Goal: Transaction & Acquisition: Book appointment/travel/reservation

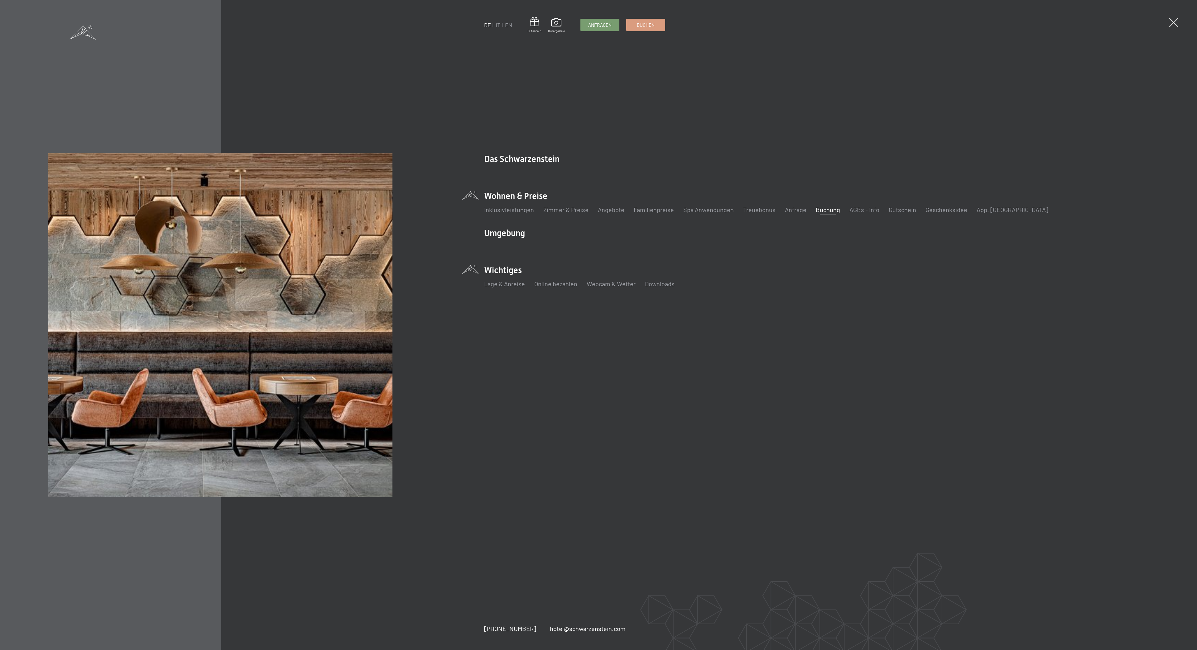
click at [456, 480] on div "DE IT EN Gutschein Bildergalerie Anfragen Buchen DE IT EN Das Schwarzenstein Ne…" at bounding box center [598, 325] width 1101 height 345
click at [374, 218] on img at bounding box center [220, 325] width 345 height 345
click at [375, 218] on img at bounding box center [220, 325] width 345 height 345
click at [503, 266] on li "Wichtiges Lage & Anreise Online bezahlen Webcam & Wetter Downloads" at bounding box center [770, 279] width 573 height 31
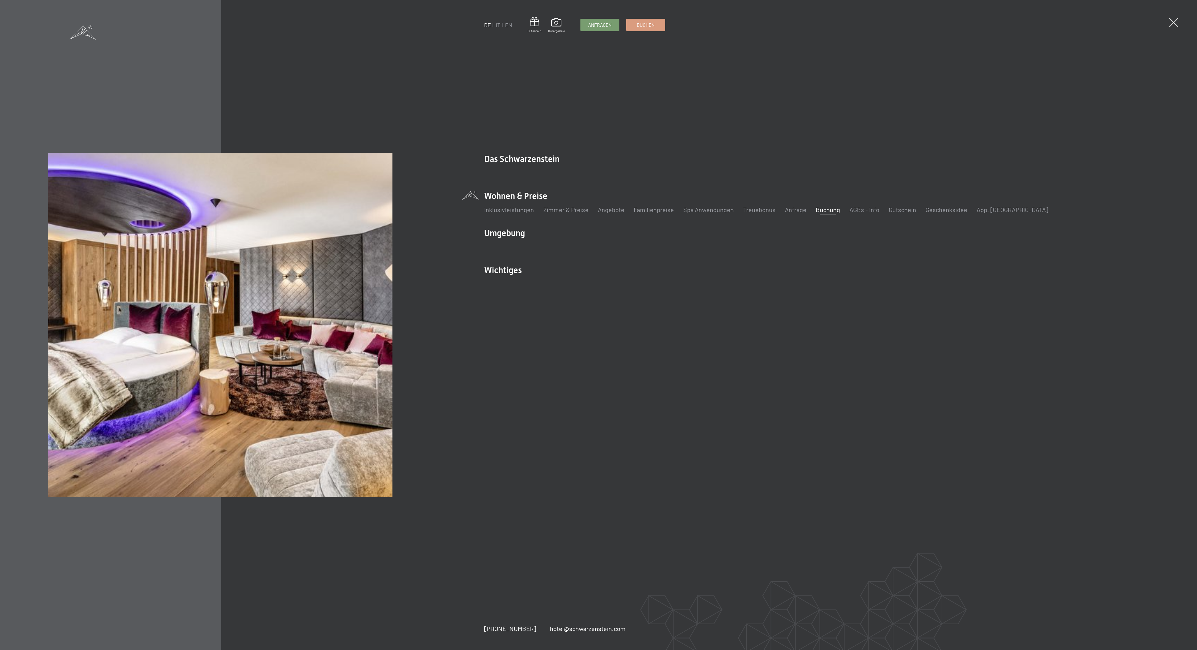
drag, startPoint x: 502, startPoint y: 453, endPoint x: 515, endPoint y: 522, distance: 70.5
click at [514, 523] on div "DE IT EN Gutschein Bildergalerie Anfragen Buchen DE IT EN Das Schwarzenstein Ne…" at bounding box center [598, 325] width 1197 height 650
click at [518, 520] on div "DE IT EN Gutschein Bildergalerie Anfragen Buchen DE IT EN Das Schwarzenstein Ne…" at bounding box center [598, 325] width 1197 height 650
drag, startPoint x: 518, startPoint y: 520, endPoint x: 512, endPoint y: 526, distance: 9.3
click at [512, 526] on div "DE IT EN Gutschein Bildergalerie Anfragen Buchen DE IT EN Das Schwarzenstein Ne…" at bounding box center [598, 325] width 1197 height 650
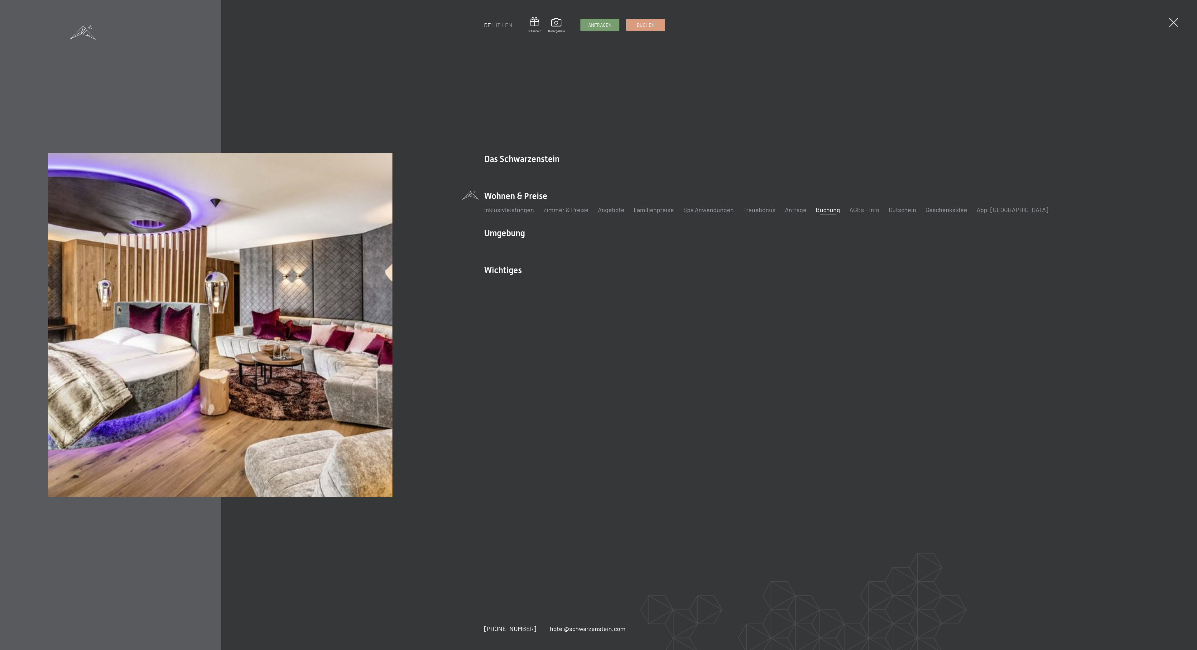
drag, startPoint x: 507, startPoint y: 536, endPoint x: 505, endPoint y: 544, distance: 7.5
click at [505, 544] on div "DE IT EN Gutschein Bildergalerie Anfragen Buchen DE IT EN Das Schwarzenstein Ne…" at bounding box center [598, 325] width 1197 height 650
drag, startPoint x: 505, startPoint y: 544, endPoint x: 492, endPoint y: 650, distance: 107.3
click at [493, 650] on div "DE IT EN Gutschein Bildergalerie Anfragen Buchen DE IT EN Das Schwarzenstein Ne…" at bounding box center [598, 325] width 1197 height 650
click at [497, 650] on div "DE IT EN Gutschein Bildergalerie Anfragen Buchen DE IT EN Das Schwarzenstein Ne…" at bounding box center [598, 325] width 1197 height 650
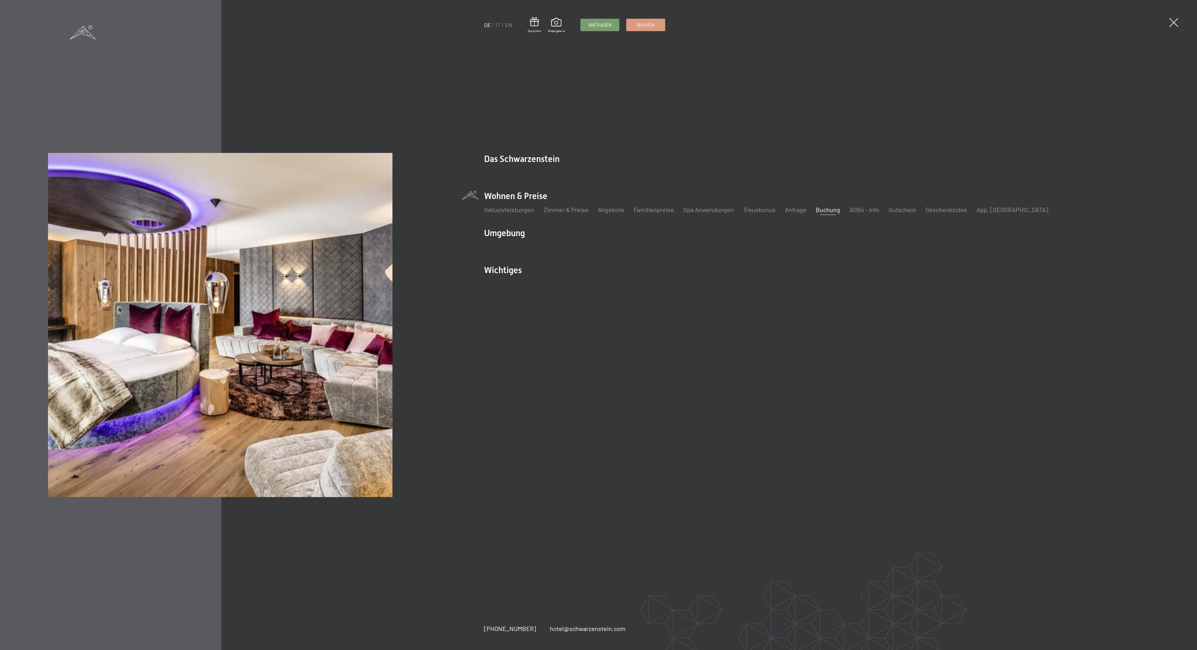
click at [497, 650] on div "DE IT EN Gutschein Bildergalerie Anfragen Buchen DE IT EN Das Schwarzenstein Ne…" at bounding box center [598, 325] width 1197 height 650
click at [496, 624] on div "DE IT EN Gutschein Bildergalerie Anfragen Buchen DE IT EN Das Schwarzenstein Ne…" at bounding box center [598, 325] width 1197 height 650
click at [491, 630] on span "[PHONE_NUMBER]" at bounding box center [510, 627] width 52 height 7
click at [644, 19] on link "Buchen" at bounding box center [645, 24] width 38 height 12
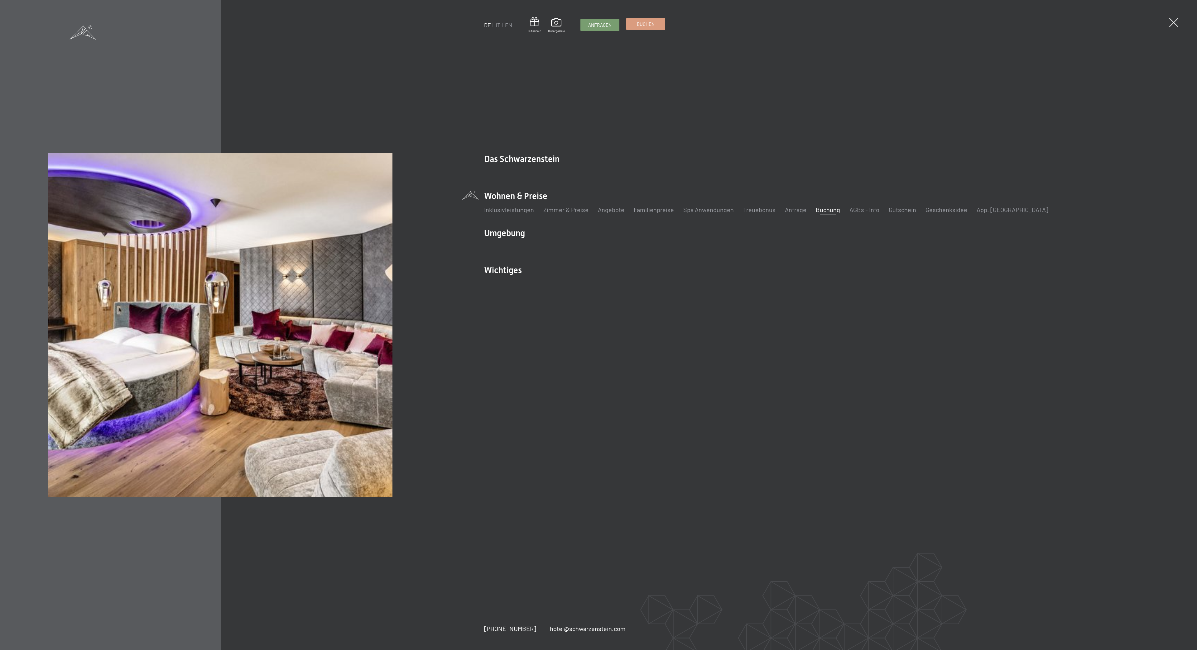
click at [644, 19] on link "Buchen" at bounding box center [645, 24] width 38 height 12
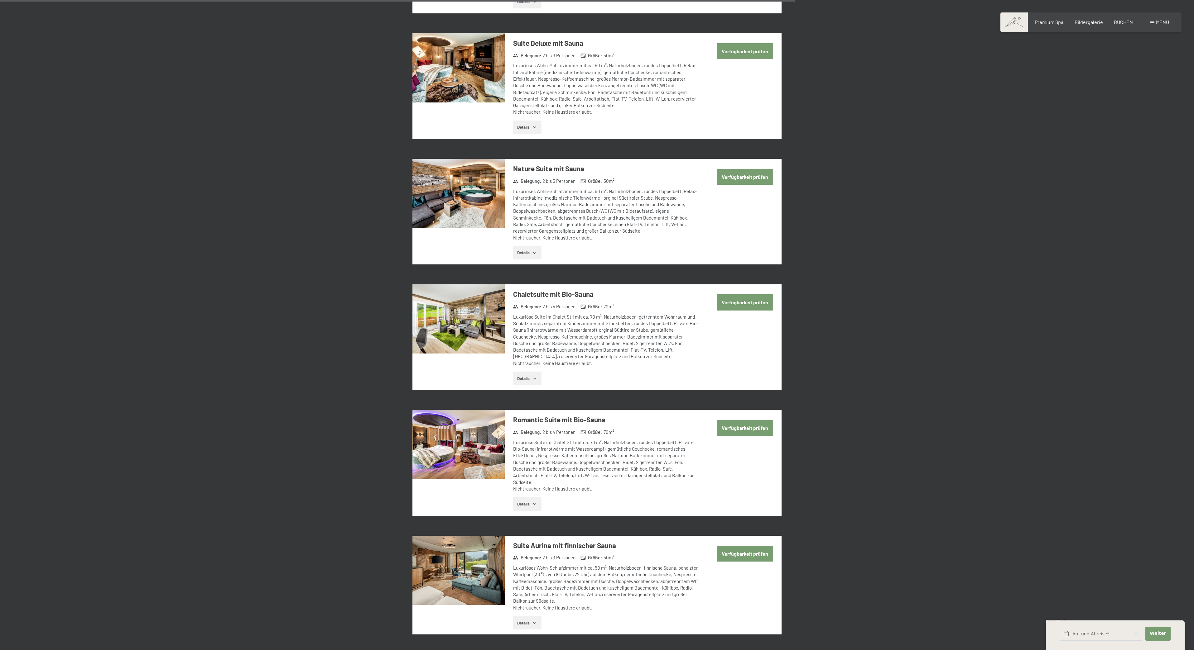
scroll to position [1156, 0]
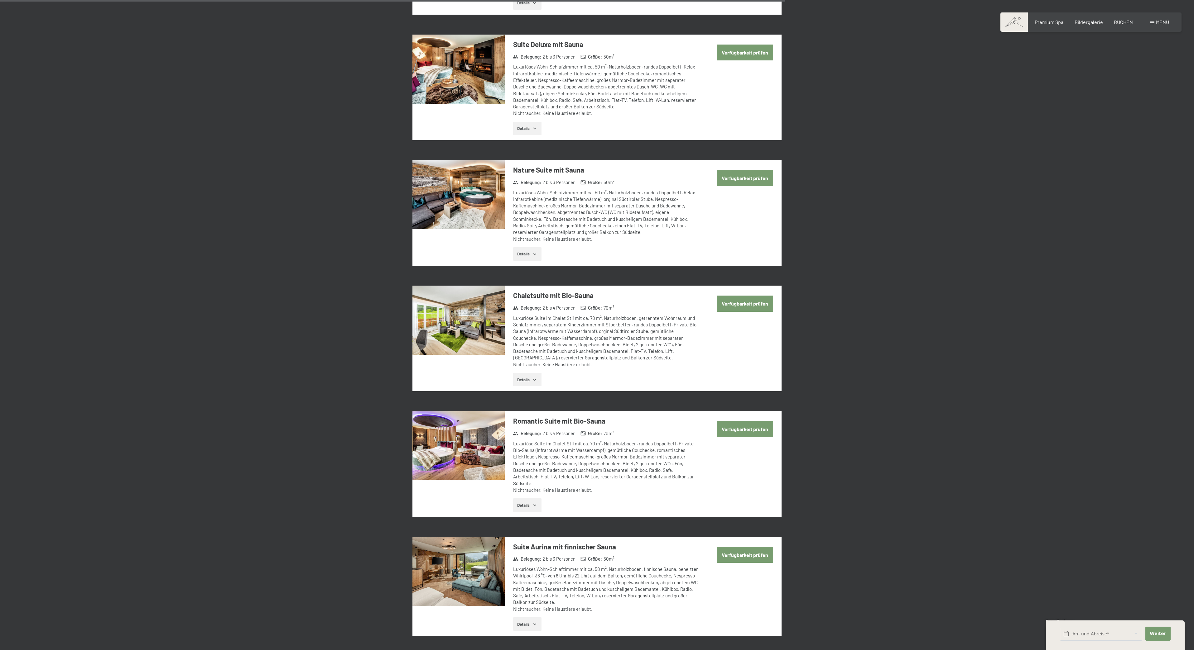
click at [761, 411] on div "Verfügbarkeit prüfen" at bounding box center [739, 434] width 83 height 46
click at [752, 421] on button "Verfügbarkeit prüfen" at bounding box center [745, 429] width 56 height 16
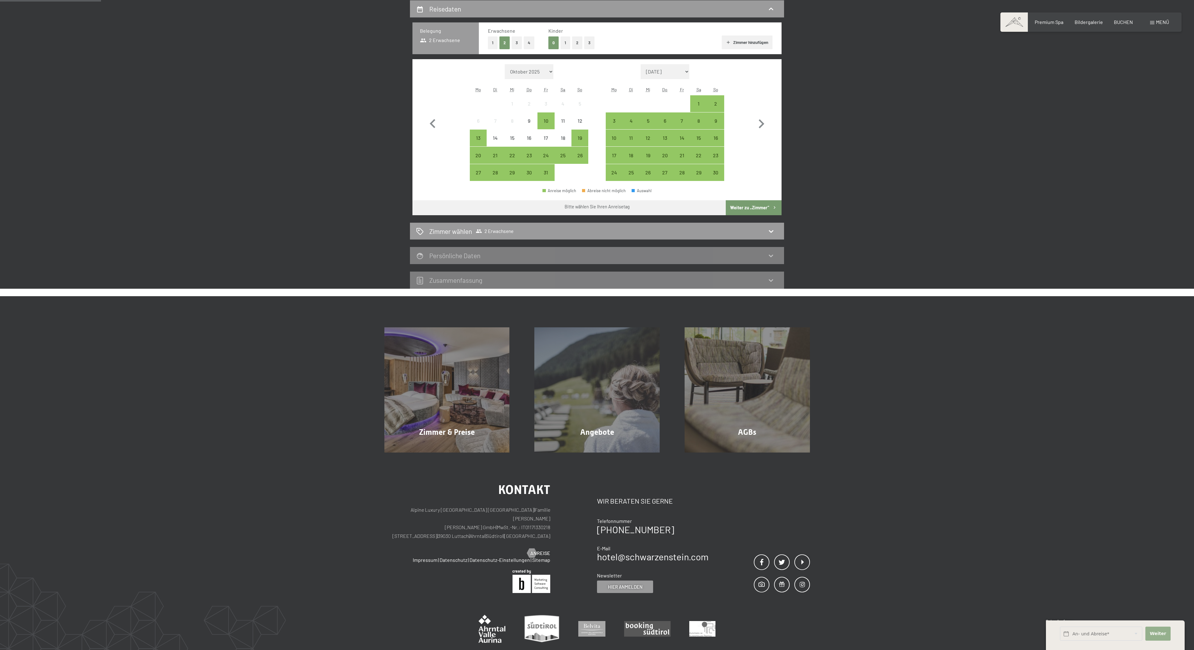
click at [1149, 629] on div "Weiter Adressfelder ausblenden" at bounding box center [1157, 634] width 28 height 20
click at [1157, 631] on span "Weiter" at bounding box center [1157, 634] width 16 height 6
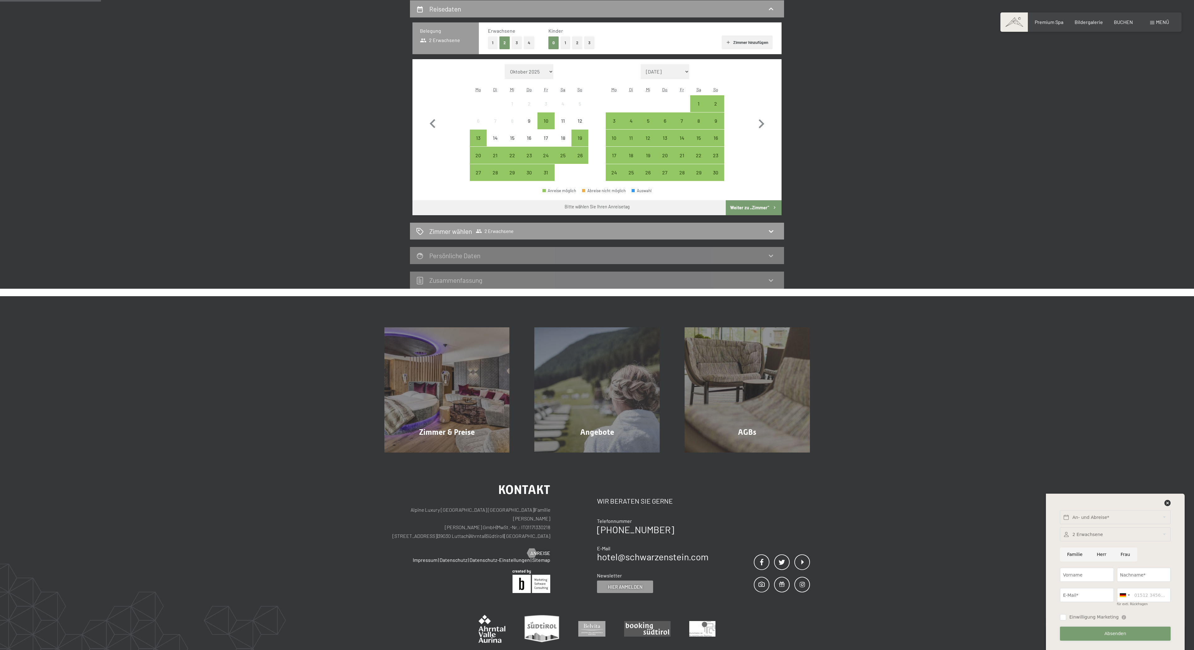
click at [1157, 632] on button "Absenden" at bounding box center [1115, 634] width 111 height 14
click at [1145, 591] on input "für evtl. Rückfragen" at bounding box center [1144, 595] width 54 height 14
click at [1149, 589] on input "für evtl. Rückfragen" at bounding box center [1144, 595] width 54 height 14
click at [1148, 591] on input "für evtl. Rückfragen" at bounding box center [1144, 595] width 54 height 14
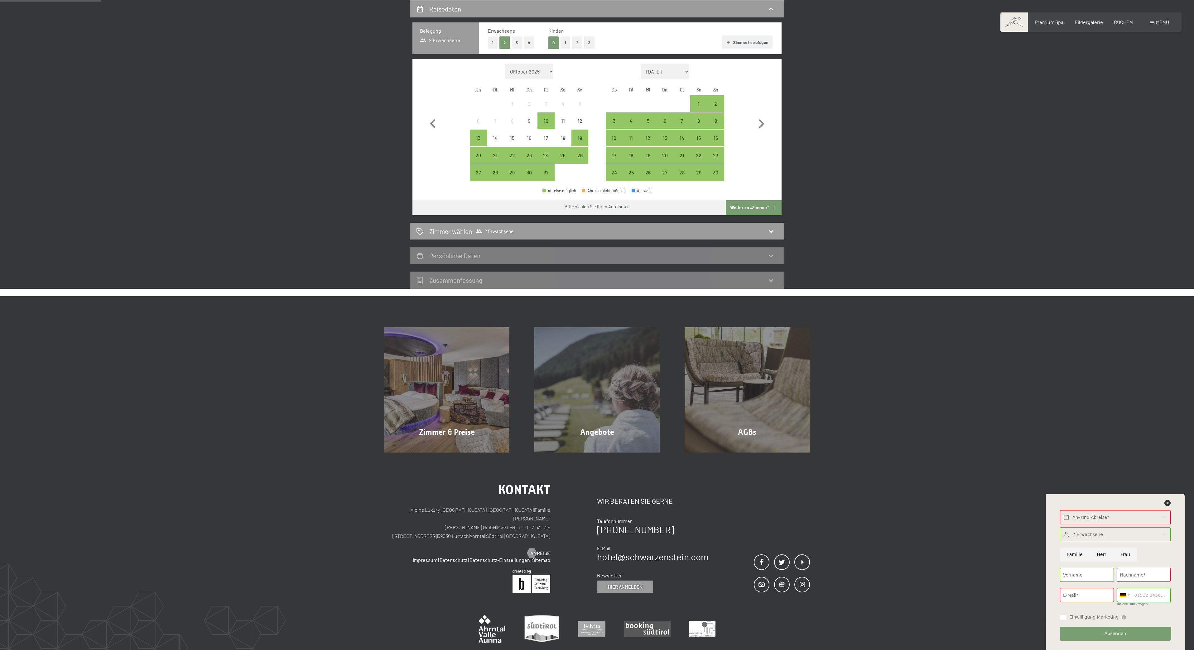
click at [1148, 591] on input "für evtl. Rückfragen" at bounding box center [1144, 595] width 54 height 14
click at [1148, 590] on input "für evtl. Rückfragen" at bounding box center [1144, 595] width 54 height 14
drag, startPoint x: 801, startPoint y: 550, endPoint x: 792, endPoint y: 561, distance: 14.6
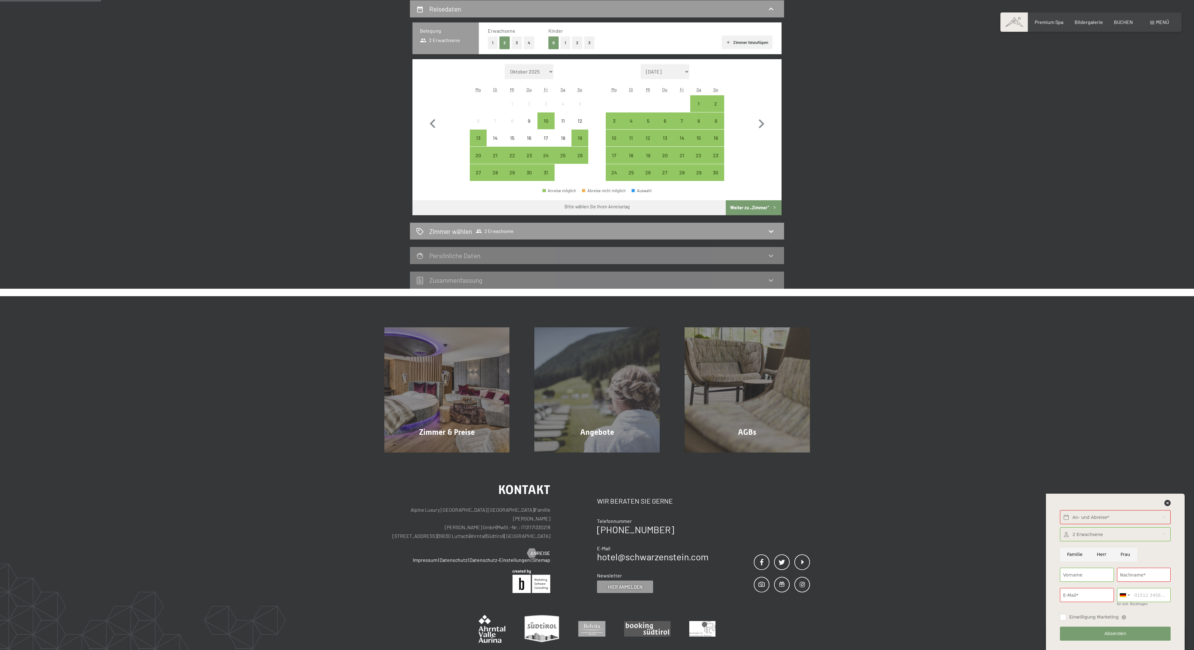
click at [792, 561] on div at bounding box center [782, 571] width 56 height 45
click at [761, 119] on icon "button" at bounding box center [761, 124] width 18 height 18
select select "[DATE]"
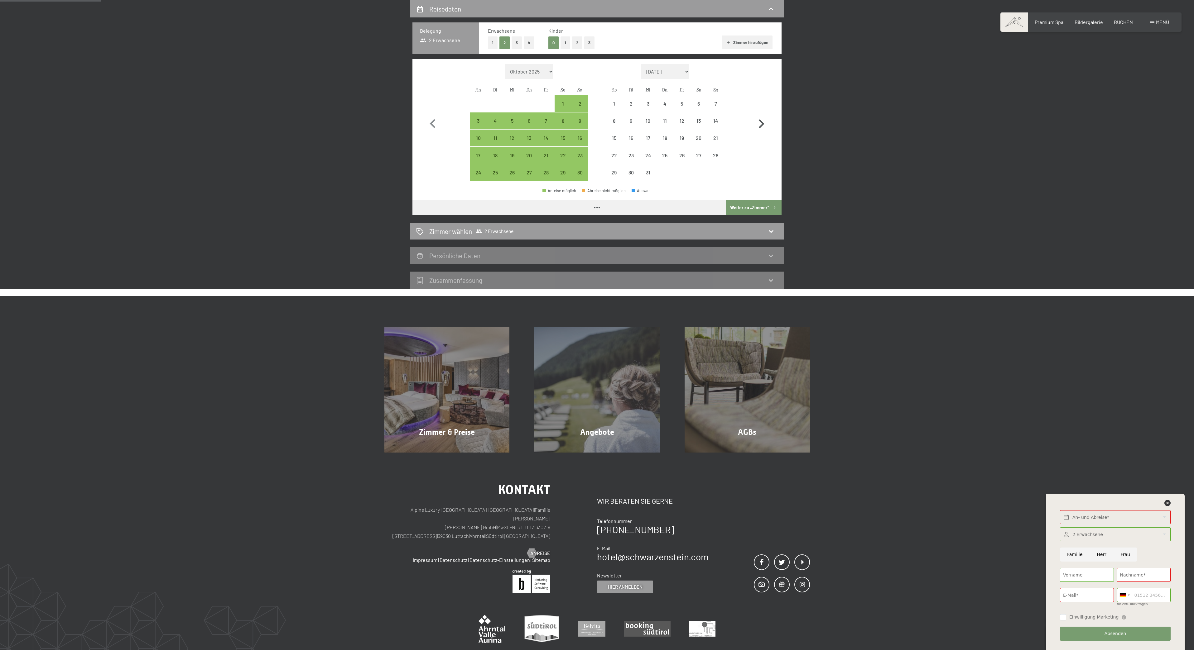
click at [761, 119] on icon "button" at bounding box center [761, 124] width 18 height 18
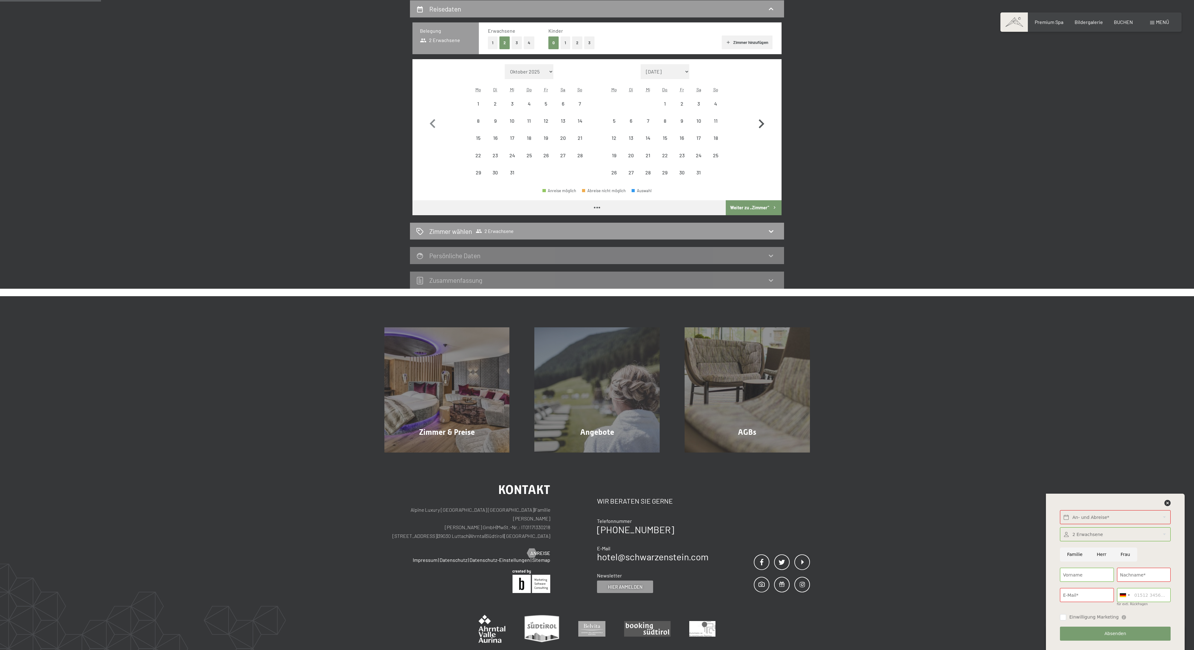
click at [763, 122] on icon "button" at bounding box center [762, 123] width 6 height 9
click at [763, 122] on button "button" at bounding box center [761, 122] width 18 height 117
click at [763, 122] on icon "button" at bounding box center [762, 123] width 6 height 9
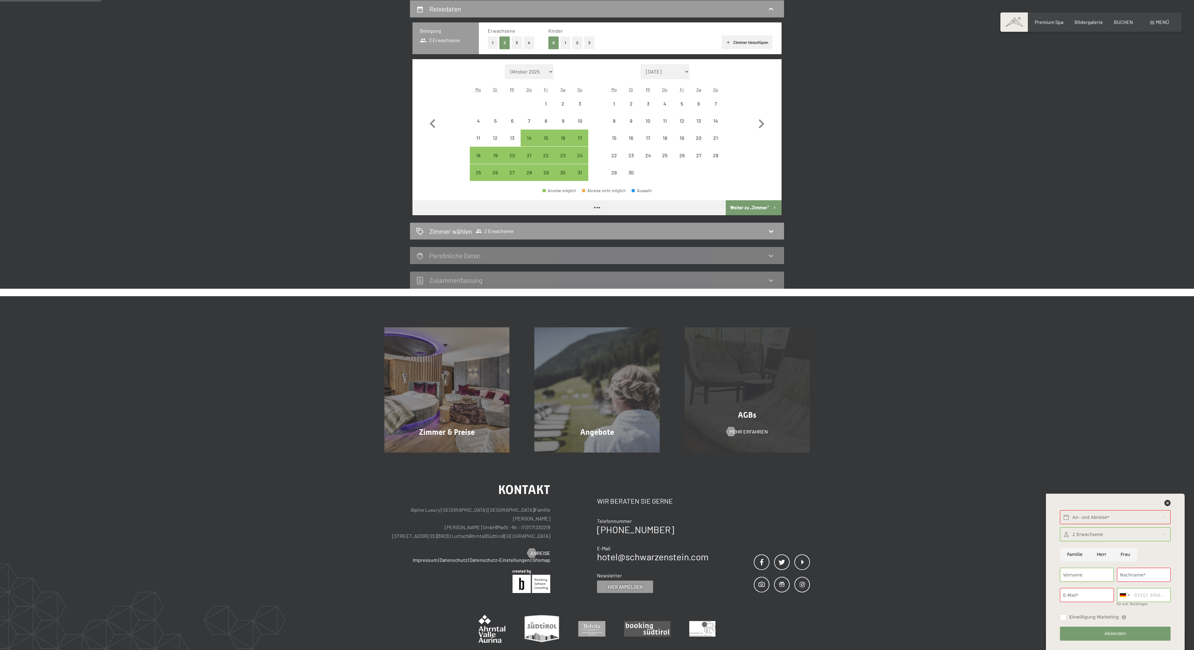
select select "[DATE]"
